Goal: Find specific page/section: Find specific page/section

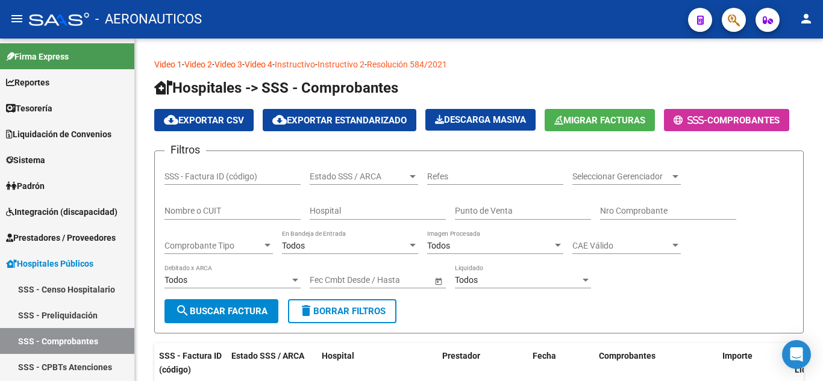
click at [746, 15] on mat-toolbar "menu - AERONAUTICOS person" at bounding box center [411, 19] width 823 height 39
click at [741, 17] on button "button" at bounding box center [734, 20] width 24 height 24
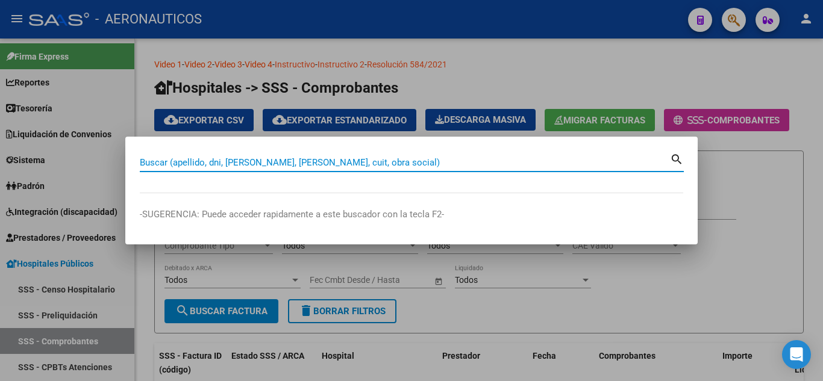
click at [371, 162] on input "Buscar (apellido, dni, [PERSON_NAME], [PERSON_NAME], cuit, obra social)" at bounding box center [405, 162] width 530 height 11
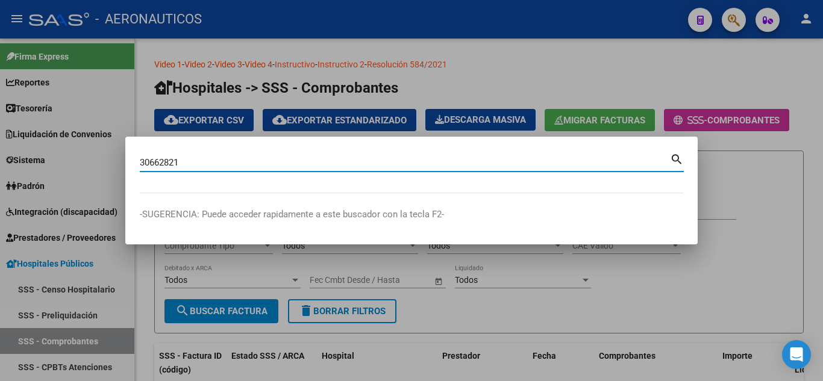
type input "30662821"
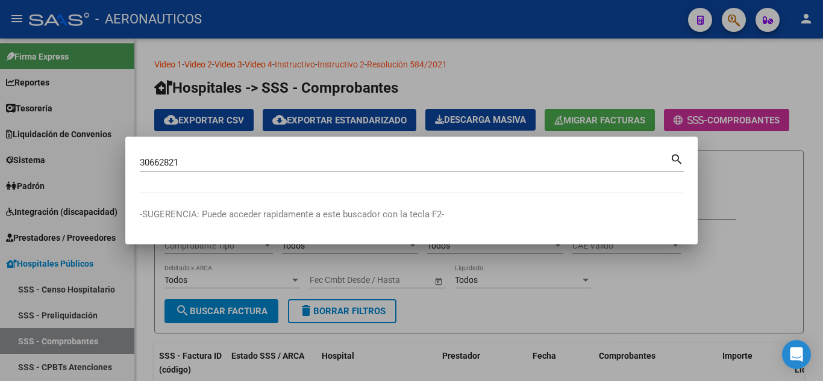
click at [676, 155] on mat-icon "search" at bounding box center [677, 158] width 14 height 14
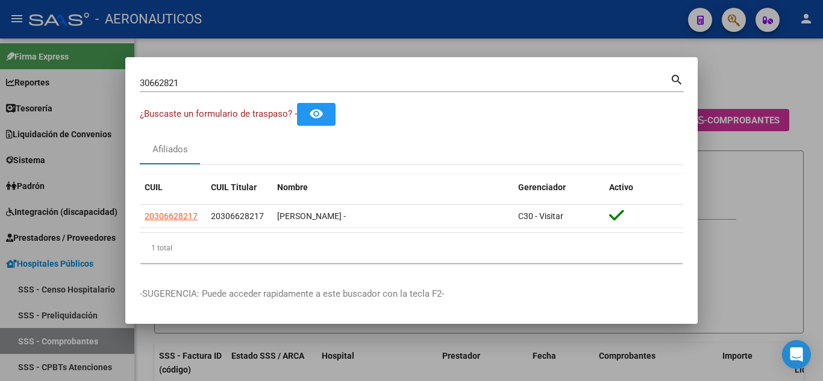
click at [744, 75] on div at bounding box center [411, 190] width 823 height 381
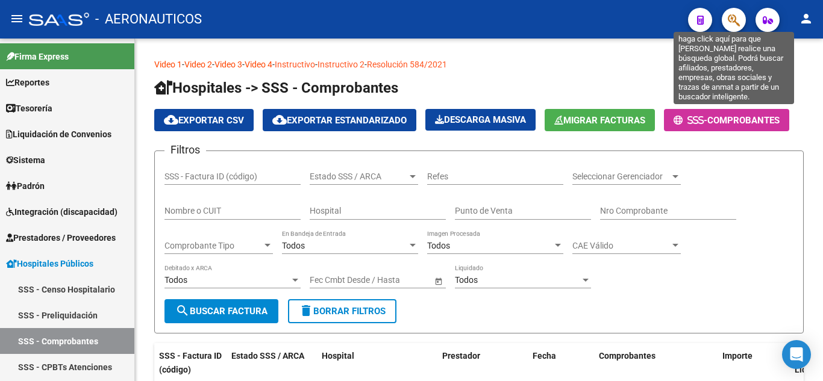
click at [732, 22] on icon "button" at bounding box center [734, 20] width 12 height 14
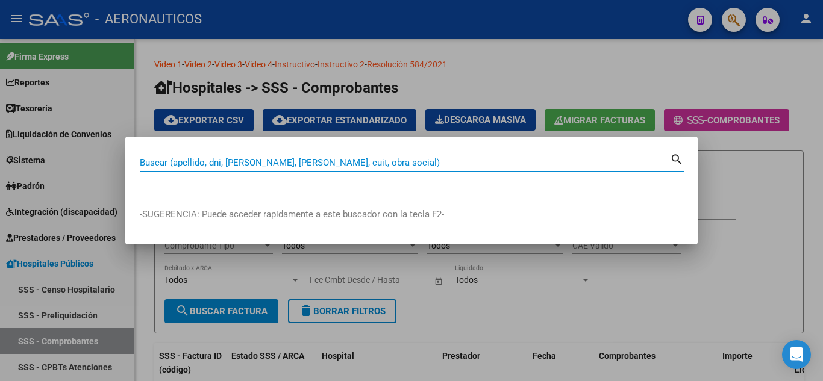
click at [515, 159] on input "Buscar (apellido, dni, [PERSON_NAME], [PERSON_NAME], cuit, obra social)" at bounding box center [405, 162] width 530 height 11
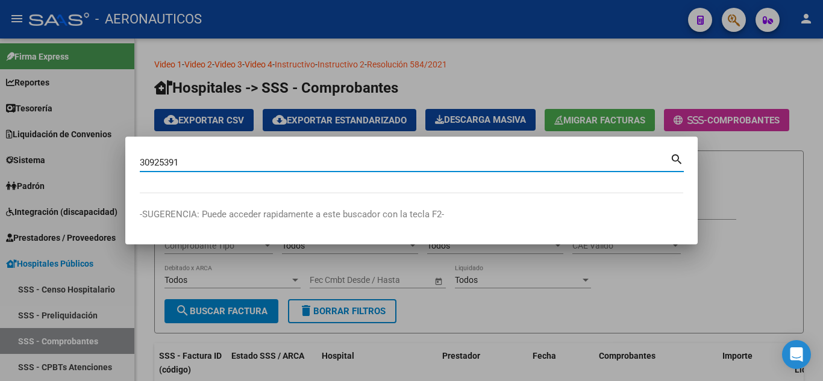
type input "30925391"
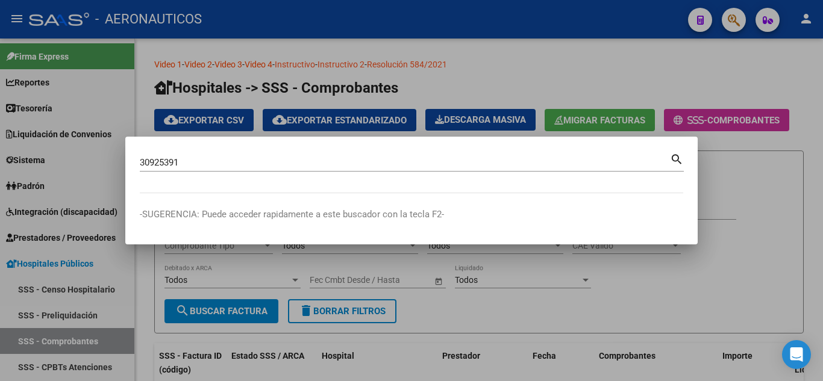
click at [675, 160] on mat-icon "search" at bounding box center [677, 158] width 14 height 14
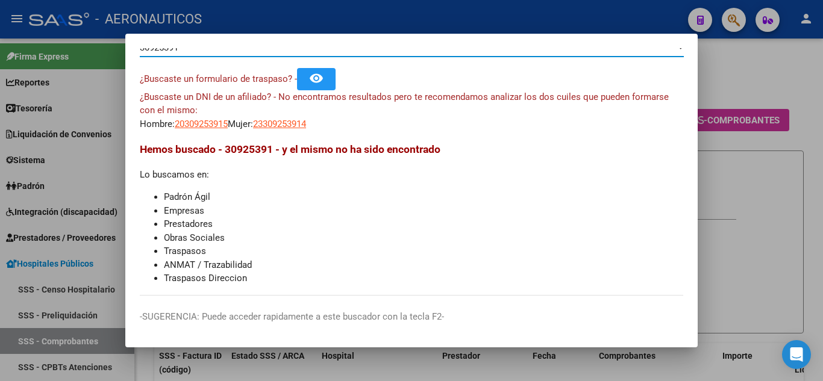
scroll to position [21, 0]
click at [734, 64] on div at bounding box center [411, 190] width 823 height 381
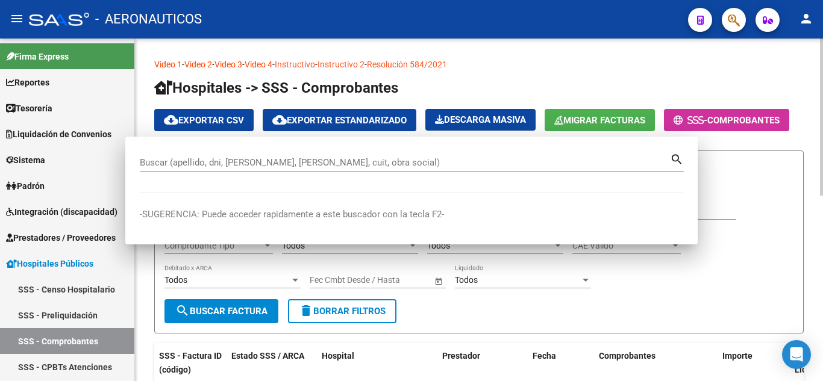
scroll to position [0, 0]
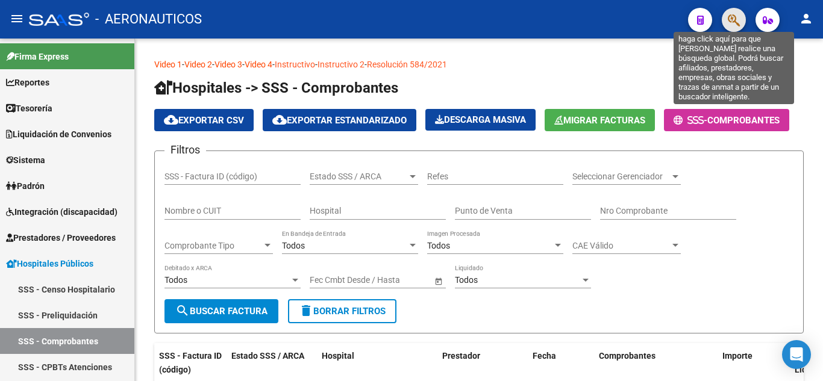
click at [732, 17] on icon "button" at bounding box center [734, 20] width 12 height 14
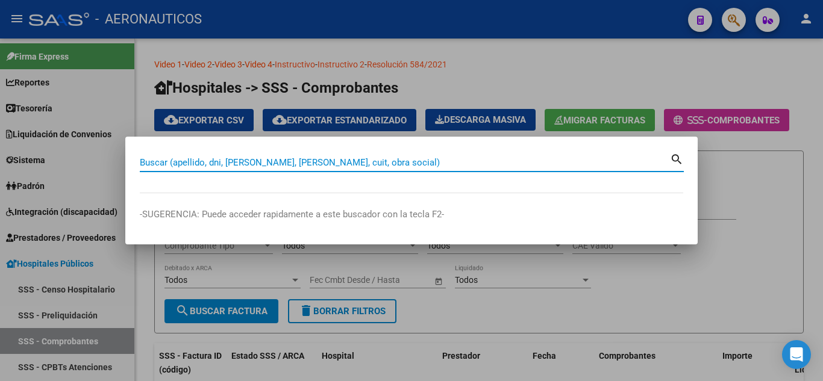
paste input "23-30925391-4"
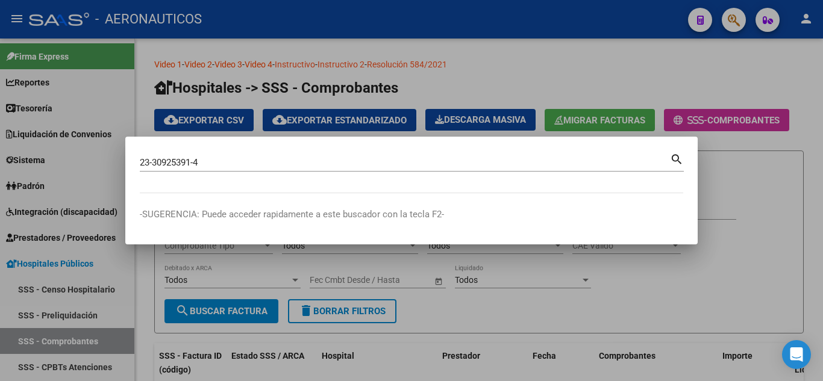
click at [676, 159] on mat-icon "search" at bounding box center [677, 158] width 14 height 14
type input "23309253914"
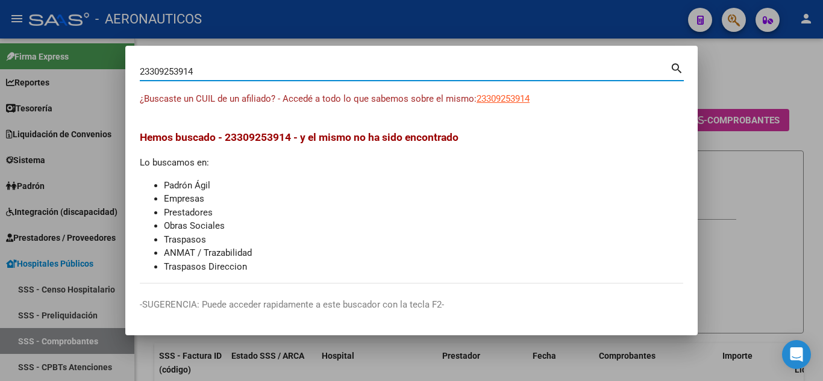
click at [743, 71] on div at bounding box center [411, 190] width 823 height 381
